Goal: Navigation & Orientation: Find specific page/section

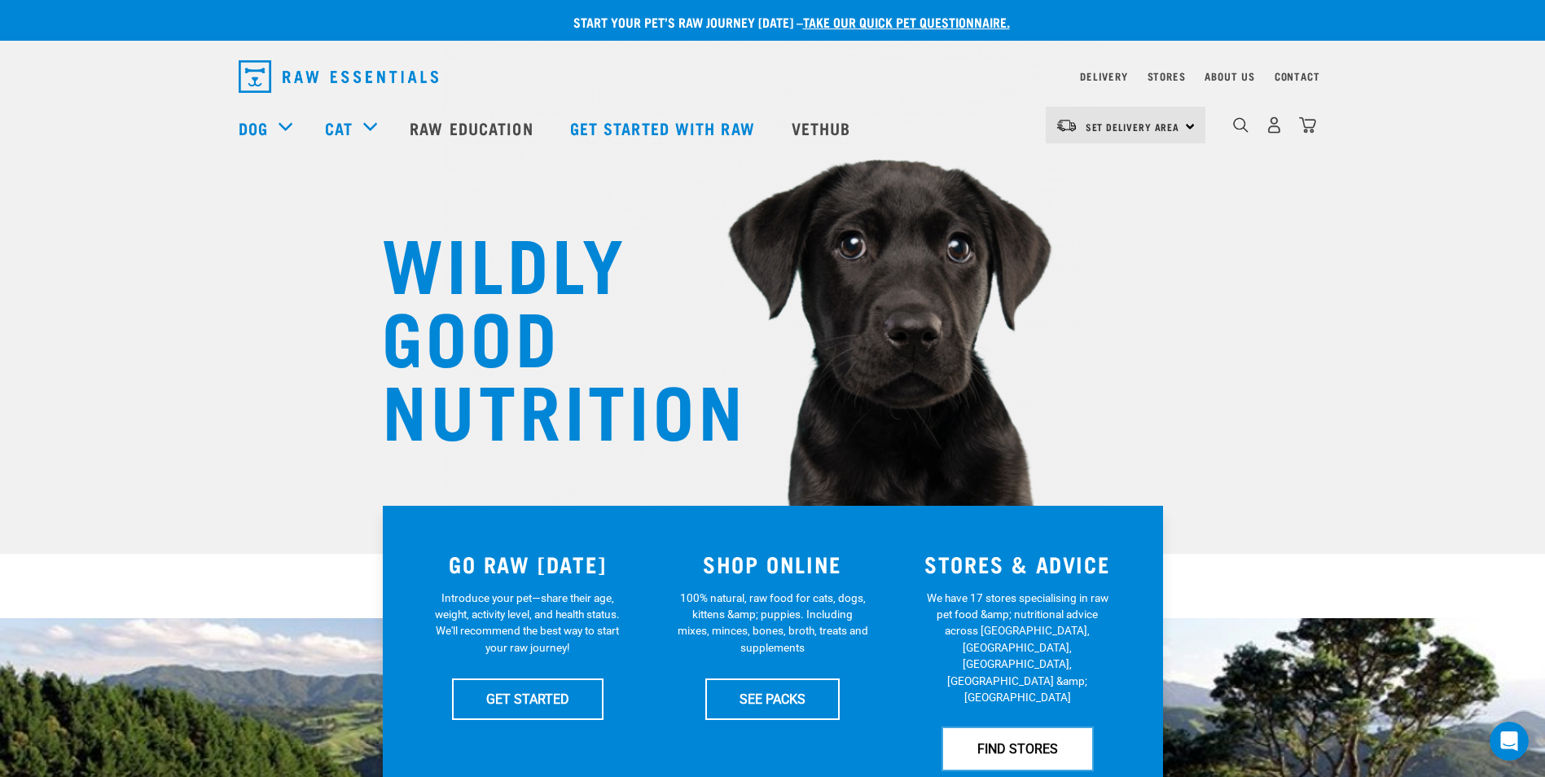
click at [1028, 728] on link "FIND STORES" at bounding box center [1017, 748] width 149 height 41
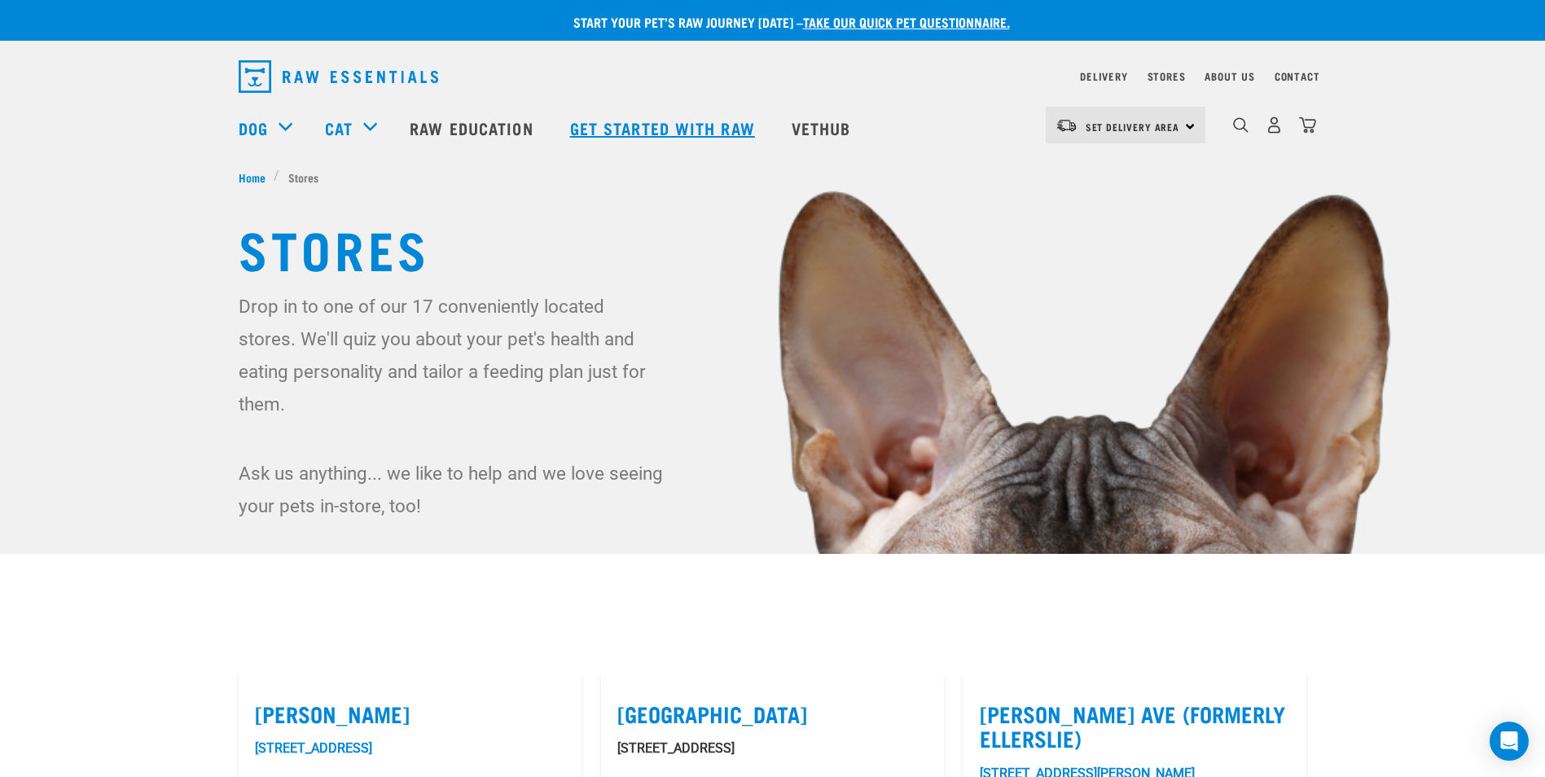
click at [638, 127] on link "Get started with Raw" at bounding box center [665, 127] width 222 height 65
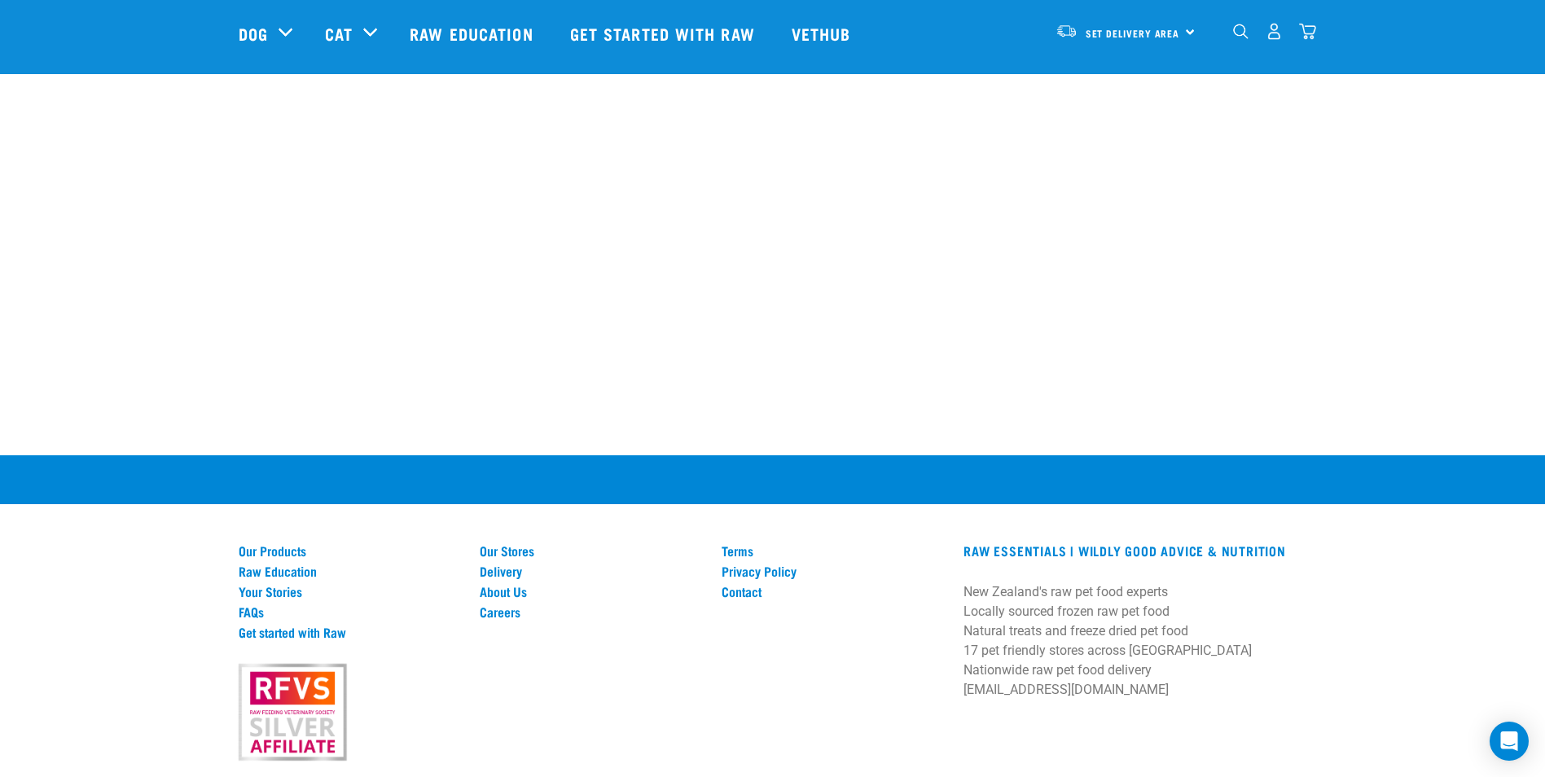
scroll to position [2118, 0]
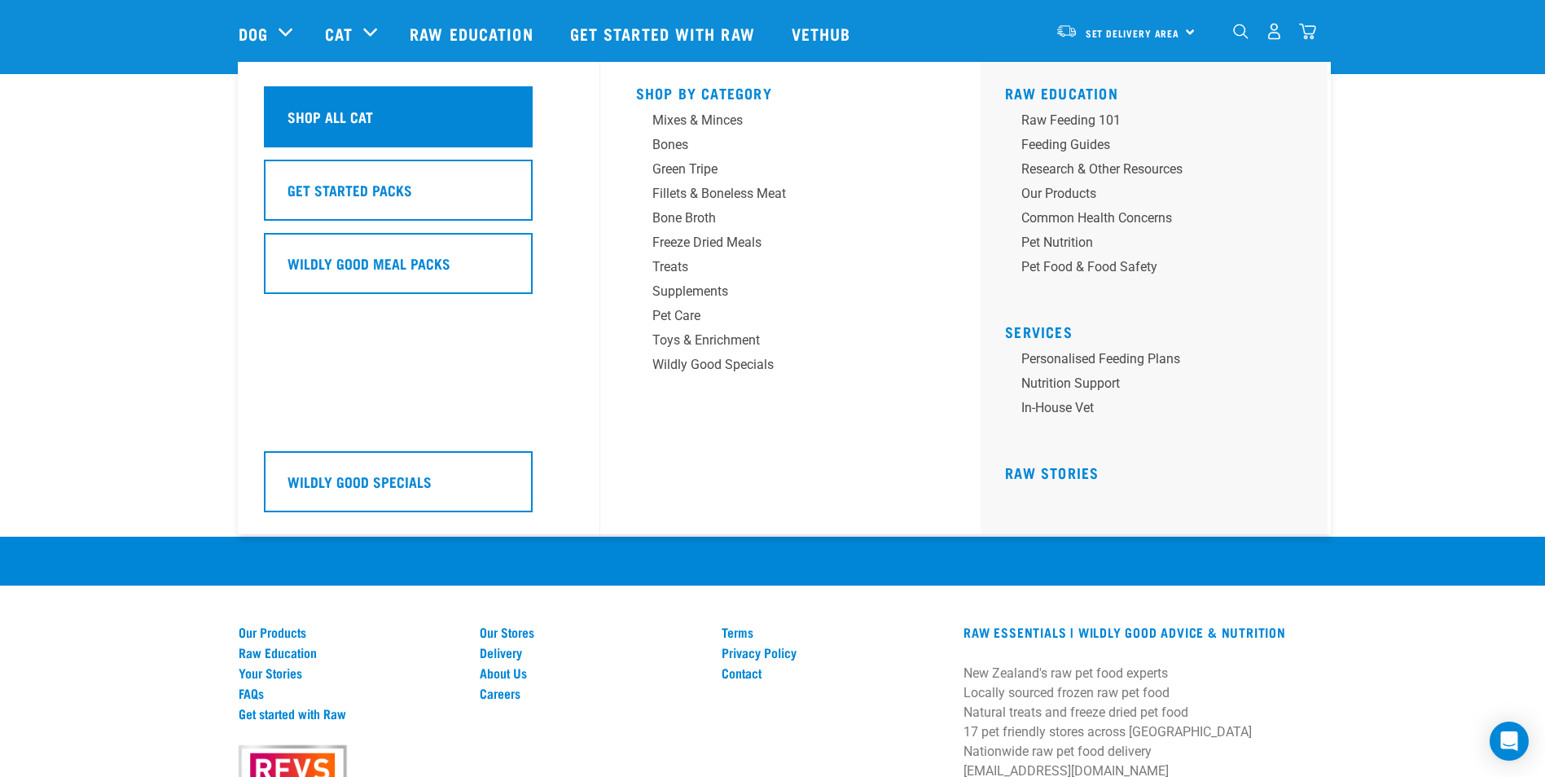
click at [317, 112] on h5 "Shop All Cat" at bounding box center [331, 116] width 86 height 21
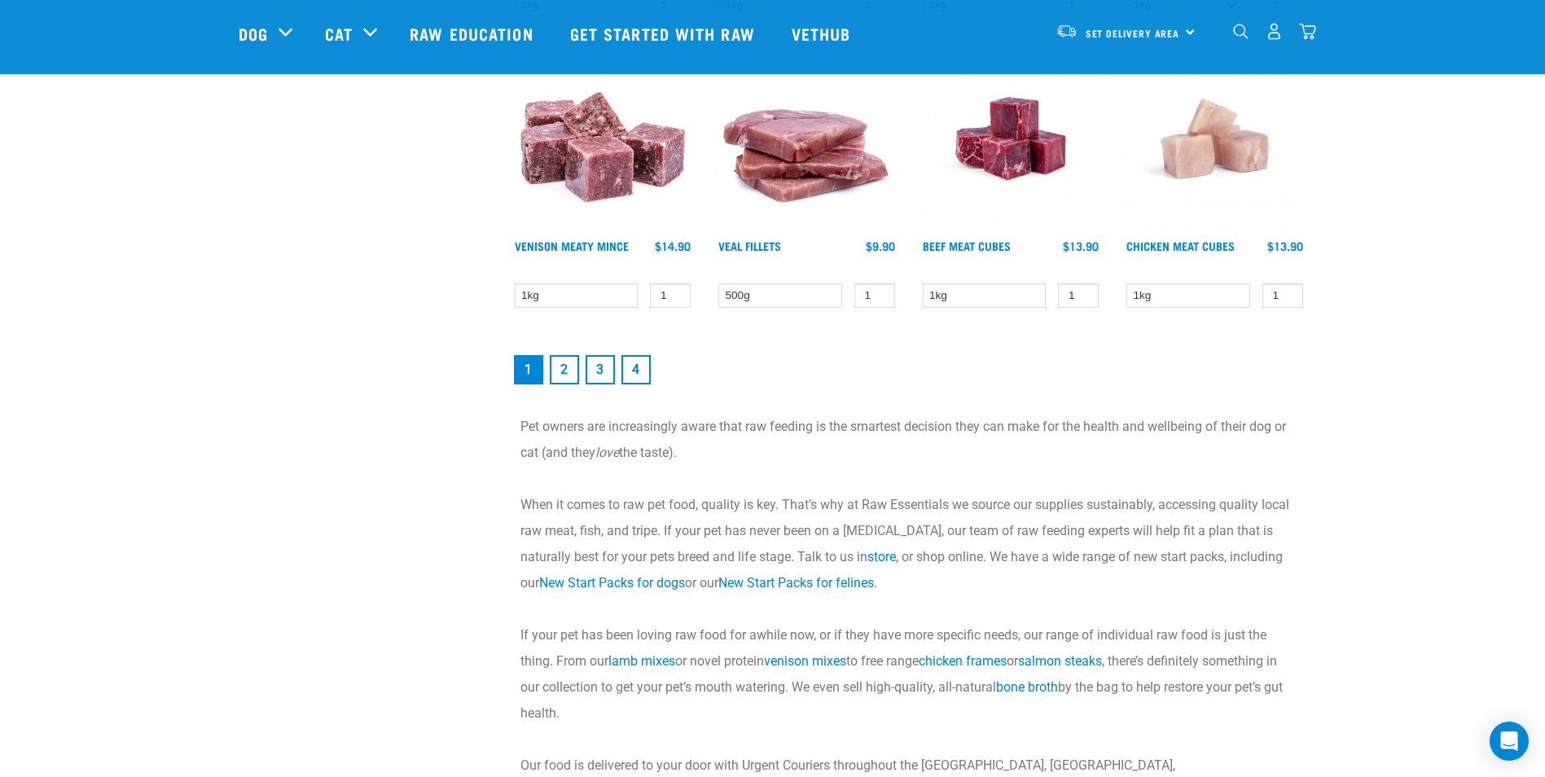
scroll to position [2362, 0]
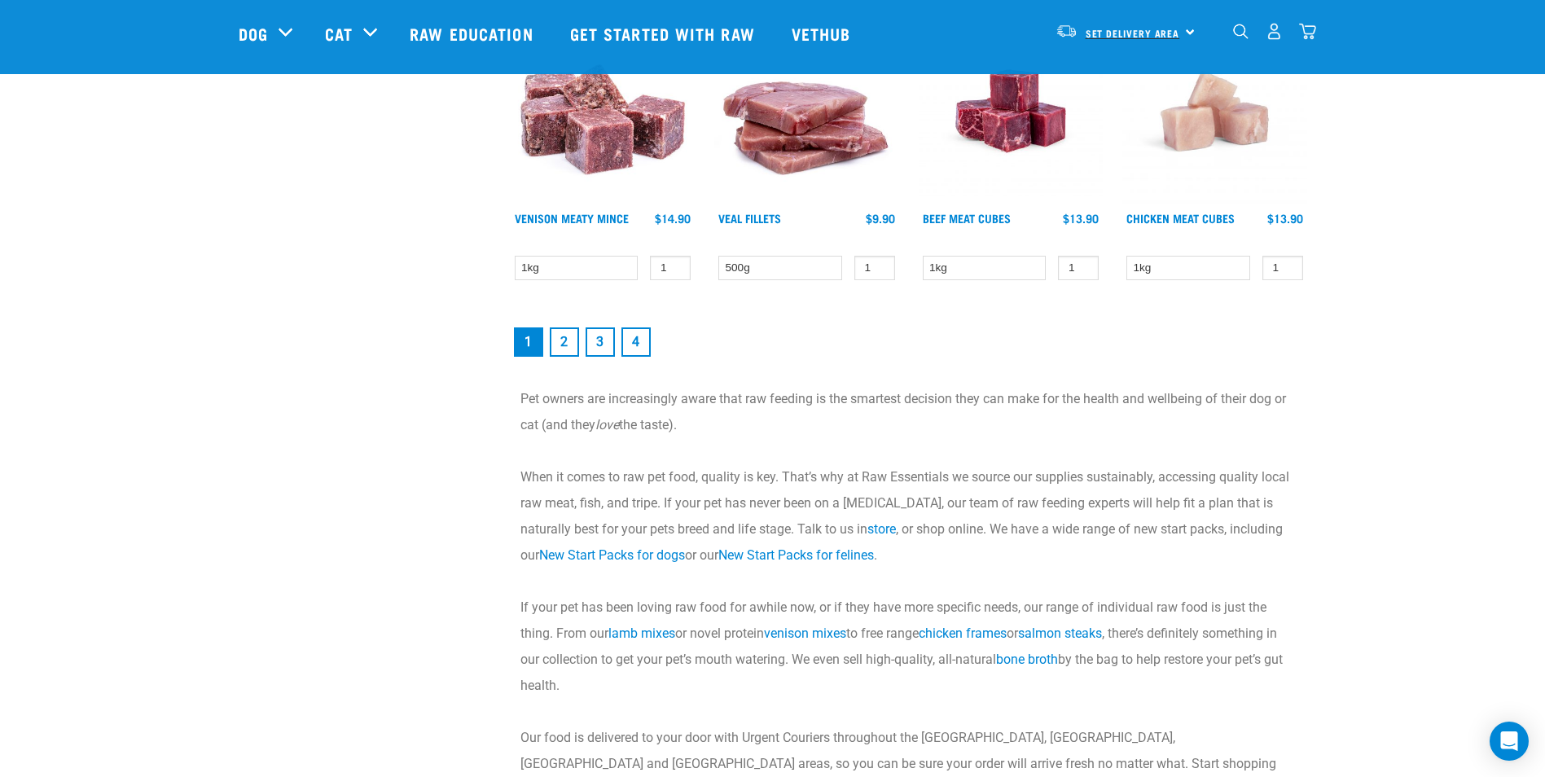
click at [1137, 30] on span "Set Delivery Area" at bounding box center [1133, 33] width 94 height 6
click at [1091, 69] on link "[GEOGRAPHIC_DATA]" at bounding box center [1124, 77] width 156 height 36
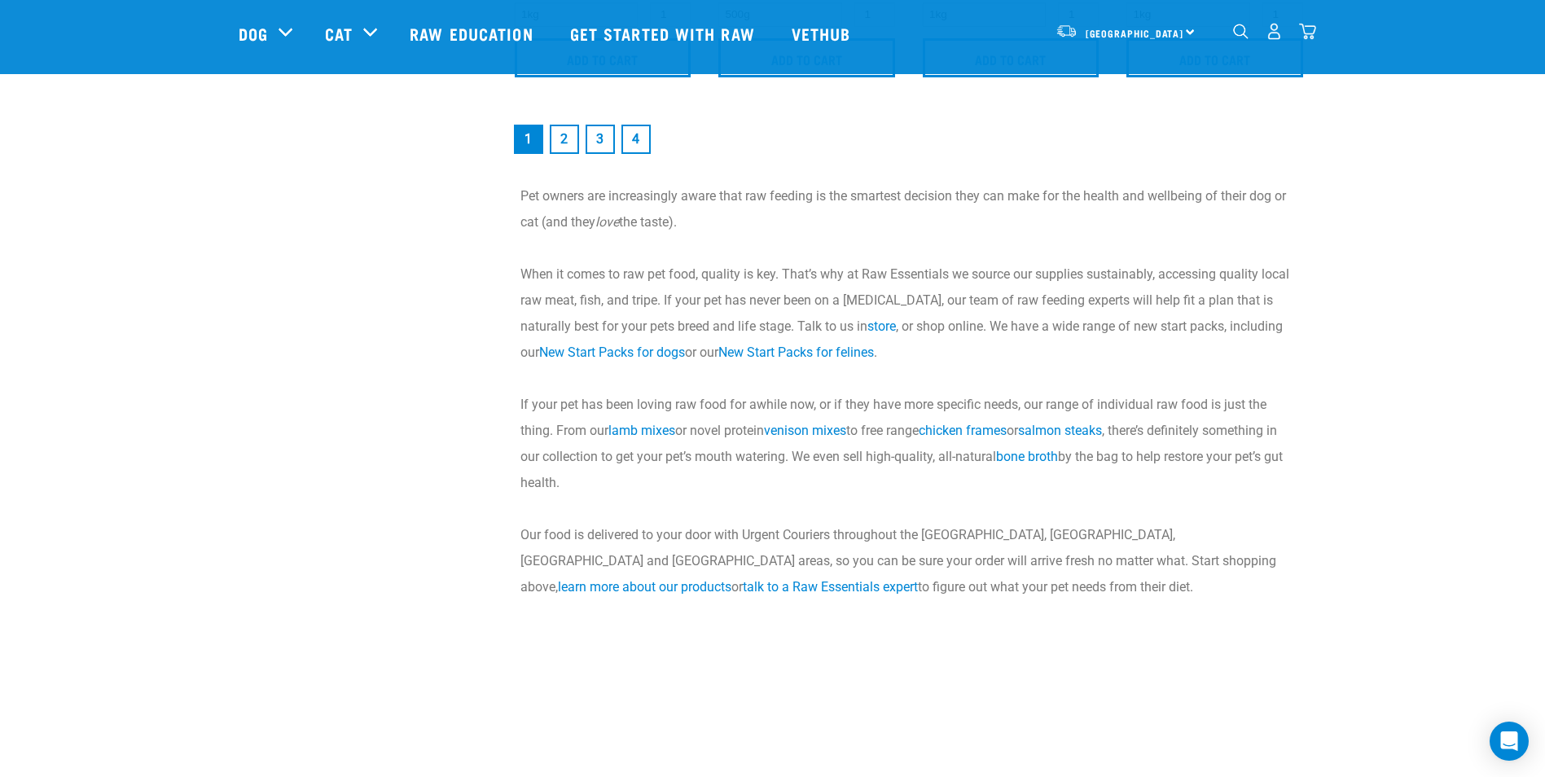
scroll to position [2645, 0]
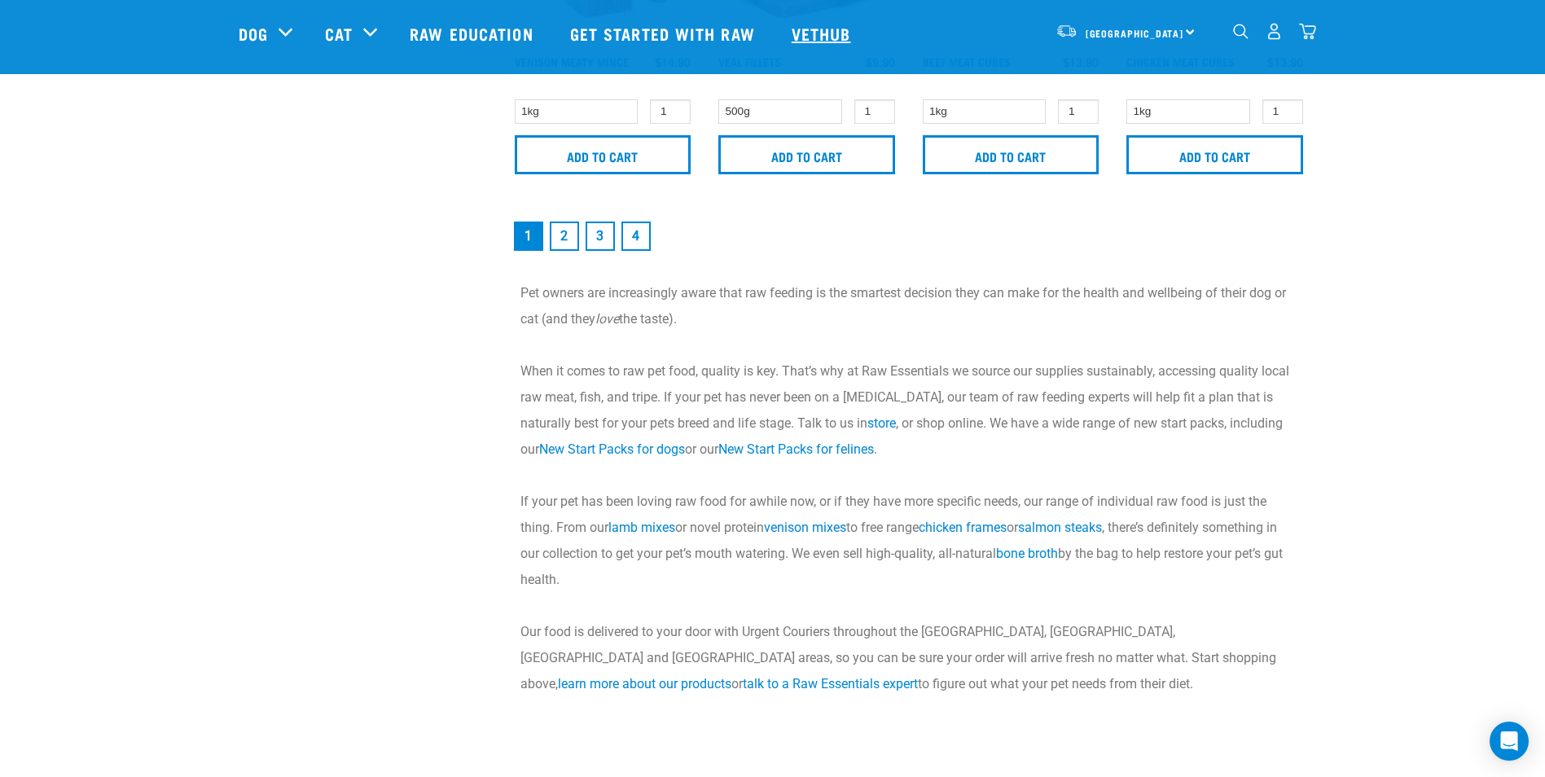
click at [823, 28] on link "Vethub" at bounding box center [823, 33] width 96 height 65
